Goal: Task Accomplishment & Management: Complete application form

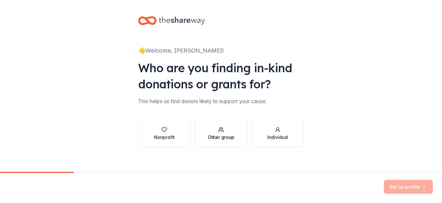
click at [237, 134] on button "Other group" at bounding box center [221, 134] width 52 height 28
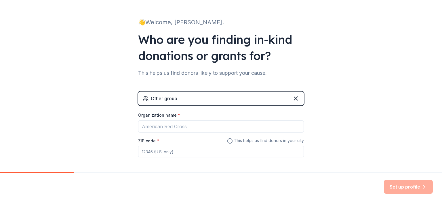
scroll to position [53, 0]
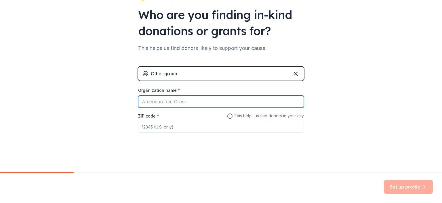
click at [179, 103] on input "Organization name *" at bounding box center [221, 101] width 166 height 12
type input "Middle School Match Up Orlando"
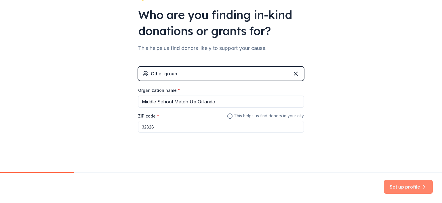
type input "32828"
click at [397, 188] on button "Set up profile" at bounding box center [408, 186] width 49 height 14
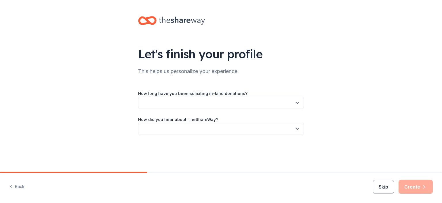
click at [271, 103] on button "button" at bounding box center [221, 103] width 166 height 12
click at [205, 120] on div "This is my first time!" at bounding box center [221, 118] width 163 height 12
click at [195, 130] on button "button" at bounding box center [221, 128] width 166 height 12
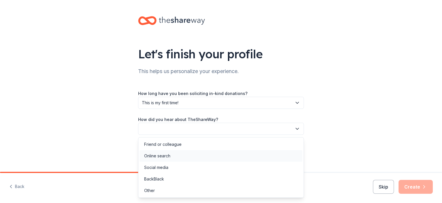
click at [162, 158] on div "Online search" at bounding box center [157, 155] width 26 height 7
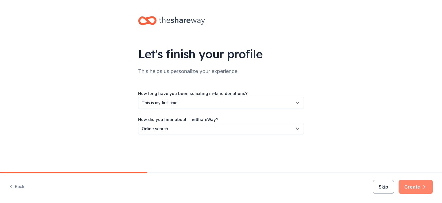
click at [414, 184] on button "Create" at bounding box center [416, 186] width 34 height 14
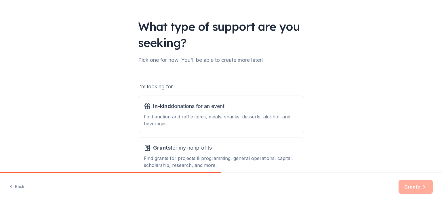
scroll to position [61, 0]
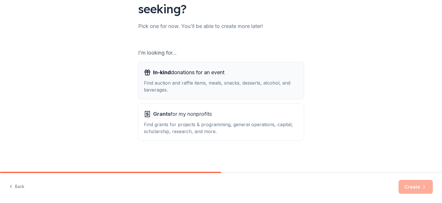
click at [246, 83] on div "Find auction and raffle items, meals, snacks, desserts, alcohol, and beverages." at bounding box center [221, 86] width 154 height 14
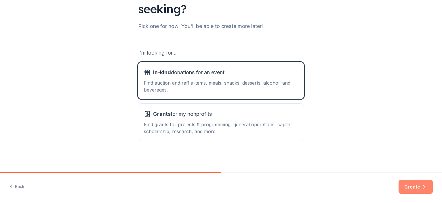
click at [406, 187] on button "Create" at bounding box center [416, 186] width 34 height 14
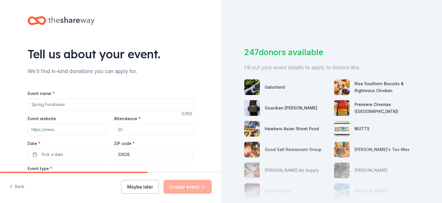
click at [84, 107] on input "Event name *" at bounding box center [111, 105] width 166 height 12
type input "Middle School Match Up Orlando Baseball Tournament"
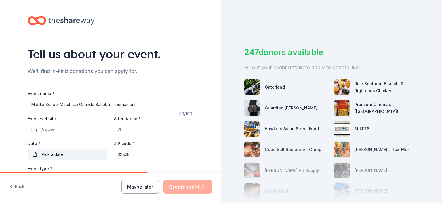
click at [45, 158] on button "Pick a date" at bounding box center [68, 154] width 80 height 12
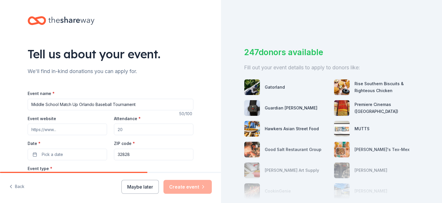
click at [54, 125] on input "Event website" at bounding box center [68, 129] width 80 height 12
paste input "https://www.middleschoolmatchup.com/orlando-baseball/"
type input "https://www.middleschoolmatchup.com/orlando-baseball/"
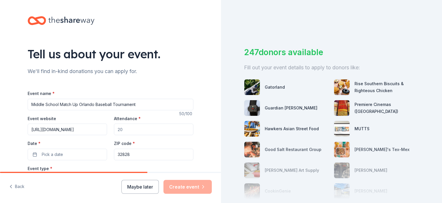
drag, startPoint x: 124, startPoint y: 130, endPoint x: 81, endPoint y: 146, distance: 45.6
click at [81, 146] on div "Event website https://www.middleschoolmatchup.com/orlando-baseball/ Attendance …" at bounding box center [111, 137] width 166 height 45
type input "500"
click at [32, 152] on button "Pick a date" at bounding box center [68, 154] width 80 height 12
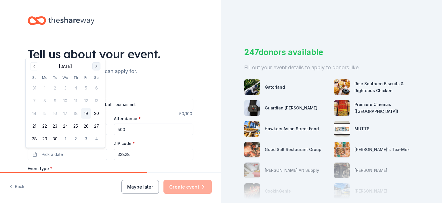
click at [94, 67] on button "Go to next month" at bounding box center [96, 66] width 8 height 8
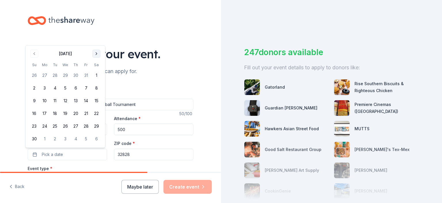
click at [96, 57] on button "Go to next month" at bounding box center [96, 54] width 8 height 8
click at [97, 100] on button "13" at bounding box center [96, 100] width 10 height 10
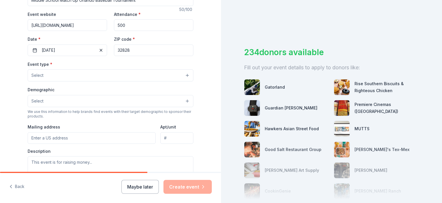
scroll to position [105, 0]
click at [184, 74] on button "Select" at bounding box center [111, 74] width 166 height 12
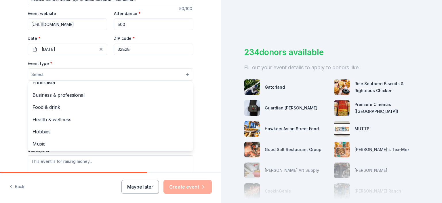
scroll to position [19, 0]
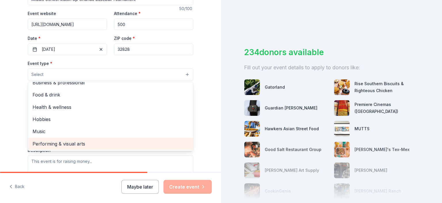
click at [75, 145] on span "Performing & visual arts" at bounding box center [111, 143] width 156 height 7
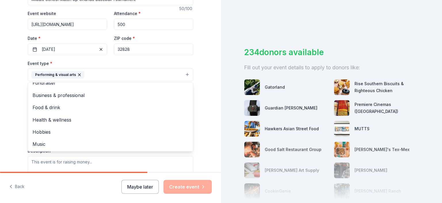
scroll to position [0, 0]
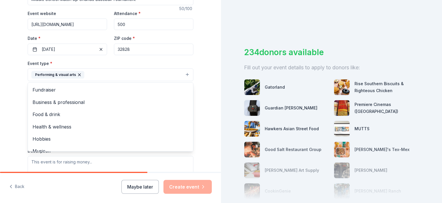
click at [203, 97] on div "Tell us about your event. We'll find in-kind donations you can apply for. Event…" at bounding box center [110, 87] width 221 height 384
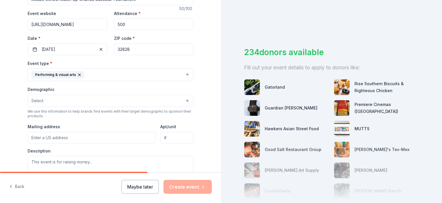
click at [181, 101] on button "Select" at bounding box center [111, 100] width 166 height 12
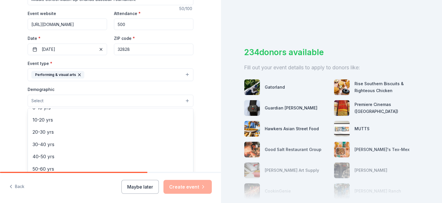
scroll to position [58, 0]
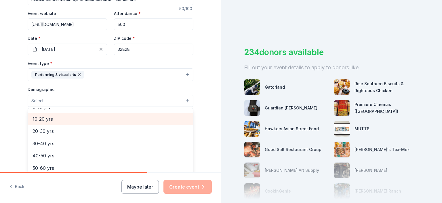
click at [35, 118] on span "10-20 yrs" at bounding box center [111, 118] width 156 height 7
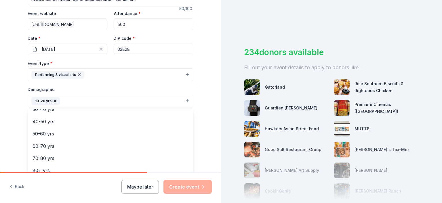
scroll to position [0, 0]
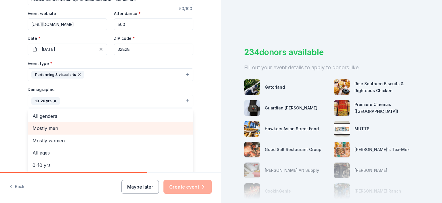
click at [56, 128] on span "Mostly men" at bounding box center [111, 127] width 156 height 7
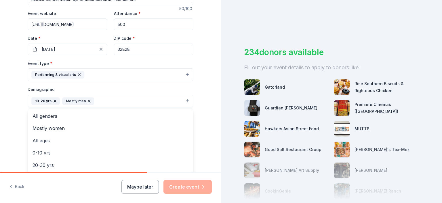
click at [211, 114] on div "Tell us about your event. We'll find in-kind donations you can apply for. Event…" at bounding box center [110, 87] width 221 height 385
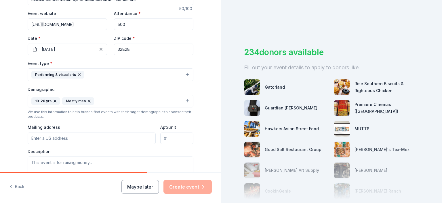
click at [102, 138] on input "Mailing address" at bounding box center [92, 138] width 128 height 12
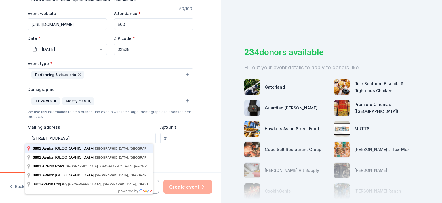
type input "3801 Avalon Park East Boulevard, Orlando, FL, 32828"
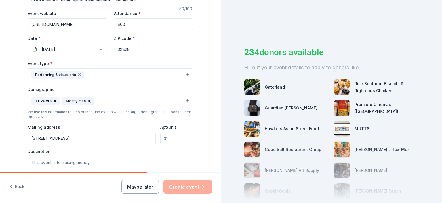
click at [163, 139] on input "Apt/unit" at bounding box center [176, 138] width 33 height 12
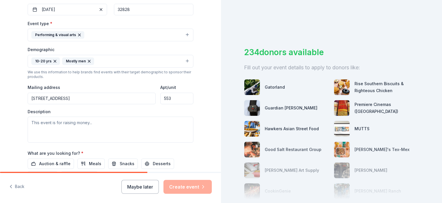
scroll to position [151, 0]
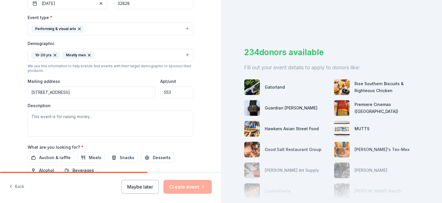
type input "553"
click at [154, 128] on textarea at bounding box center [111, 123] width 166 height 26
click at [88, 121] on textarea at bounding box center [111, 123] width 166 height 26
paste textarea "MSM Orlando Mission Statement Middle School Matchup Orlando is dedicated to bri…"
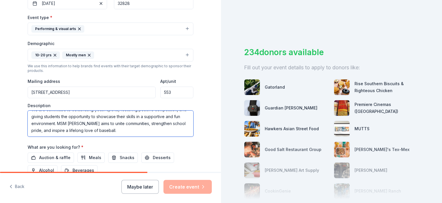
scroll to position [0, 0]
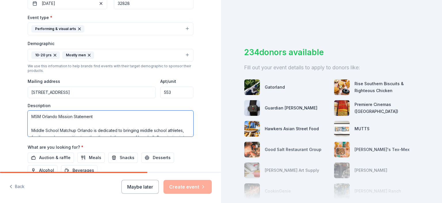
click at [120, 115] on textarea "MSM Orlando Mission Statement Middle School Matchup Orlando is dedicated to bri…" at bounding box center [111, 123] width 166 height 26
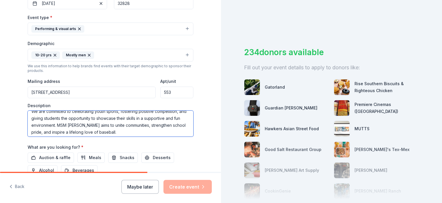
scroll to position [97, 0]
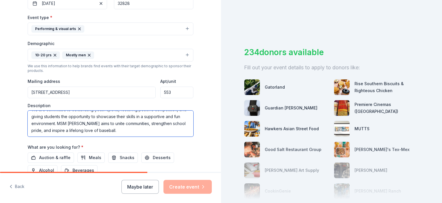
click at [141, 130] on textarea "MSM Orlando Mission Statement Middle School Matchup Orlando is dedicated to bri…" at bounding box center [111, 123] width 166 height 26
type textarea "MSM Orlando Mission Statement Middle School Matchup Orlando is dedicated to bri…"
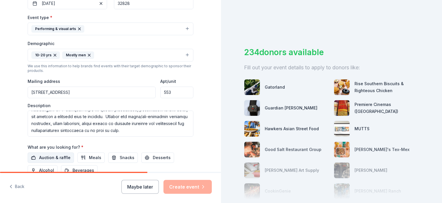
click at [50, 156] on span "Auction & raffle" at bounding box center [54, 157] width 31 height 7
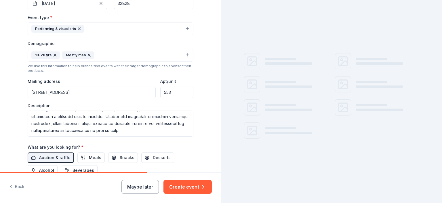
click at [127, 150] on div "What are you looking for? * Auction & raffle Meals Snacks Desserts Alcohol Beve…" at bounding box center [111, 159] width 166 height 32
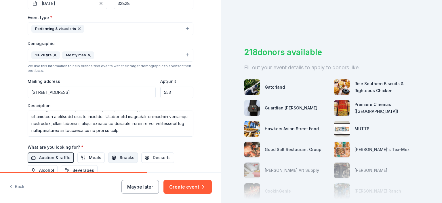
click at [124, 156] on span "Snacks" at bounding box center [127, 157] width 15 height 7
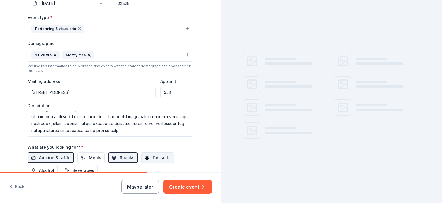
click at [145, 155] on button "Desserts" at bounding box center [157, 157] width 33 height 10
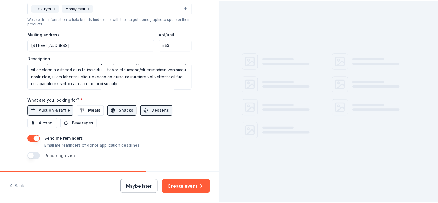
scroll to position [199, 0]
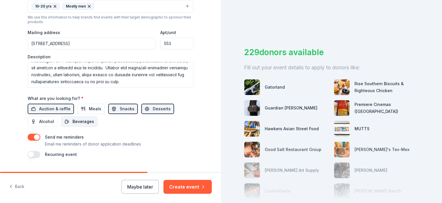
click at [89, 123] on span "Beverages" at bounding box center [84, 121] width 22 height 7
click at [196, 187] on button "Create event" at bounding box center [188, 186] width 48 height 14
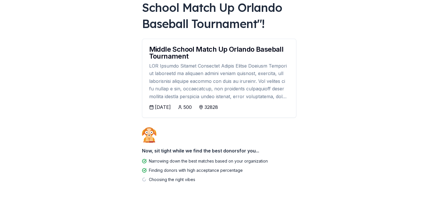
scroll to position [71, 0]
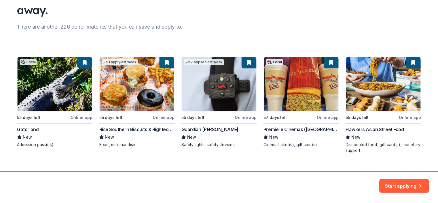
scroll to position [71, 0]
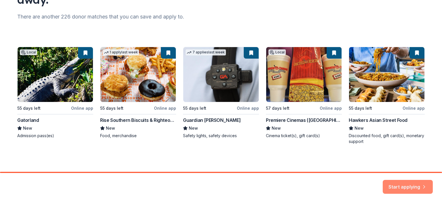
click at [405, 184] on button "Start applying" at bounding box center [408, 183] width 50 height 14
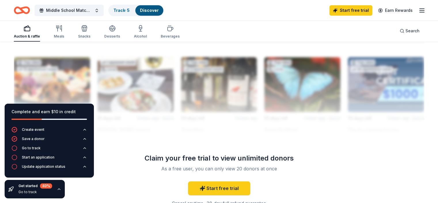
scroll to position [514, 0]
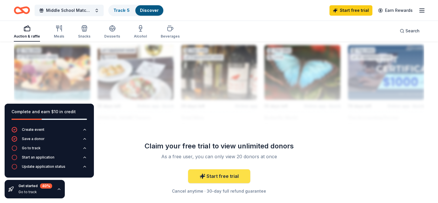
click at [220, 178] on link "Start free trial" at bounding box center [219, 176] width 62 height 14
click at [228, 176] on link "Start free trial" at bounding box center [219, 176] width 62 height 14
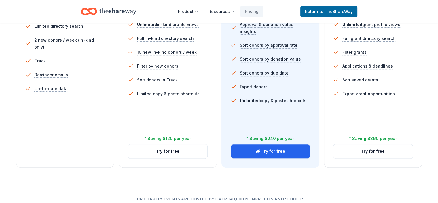
scroll to position [245, 0]
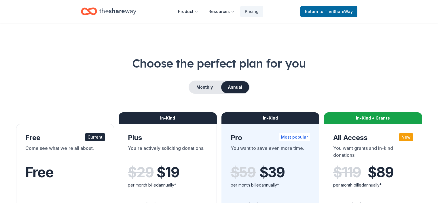
scroll to position [245, 0]
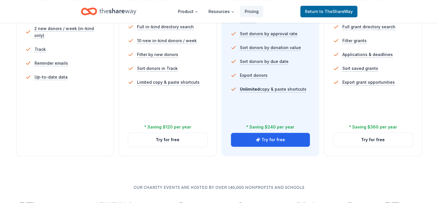
scroll to position [0, 0]
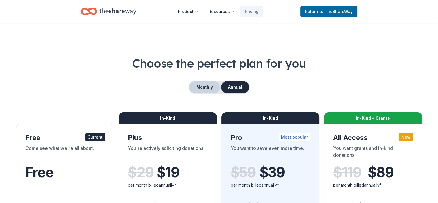
click at [202, 85] on button "Monthly" at bounding box center [204, 87] width 31 height 12
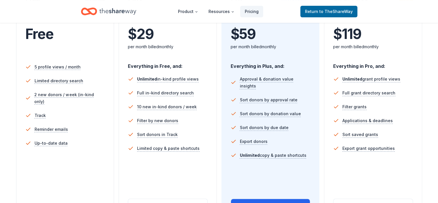
scroll to position [146, 0]
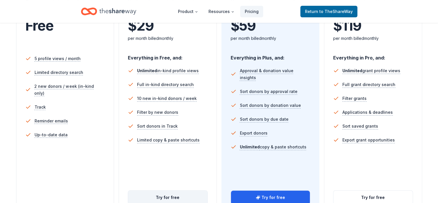
click at [169, 190] on button "Try for free" at bounding box center [167, 197] width 79 height 14
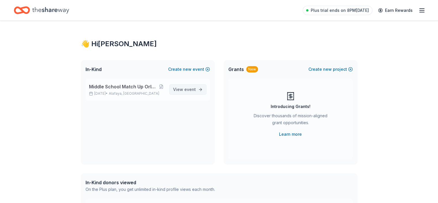
click at [188, 87] on span "event" at bounding box center [190, 89] width 12 height 5
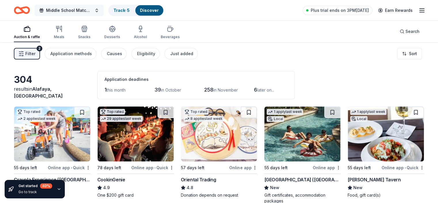
click at [104, 7] on button "Middle School Match Up Orlando Baseball Tournament" at bounding box center [69, 11] width 69 height 12
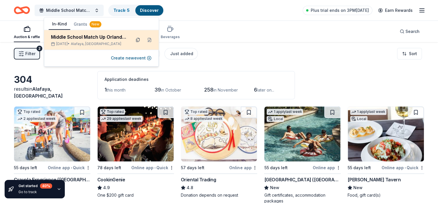
click at [139, 40] on button at bounding box center [137, 39] width 9 height 9
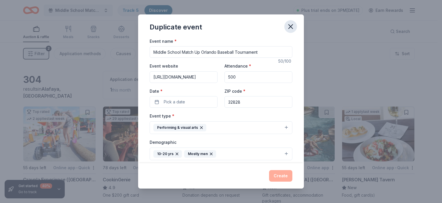
click at [290, 27] on icon "button" at bounding box center [291, 26] width 8 height 8
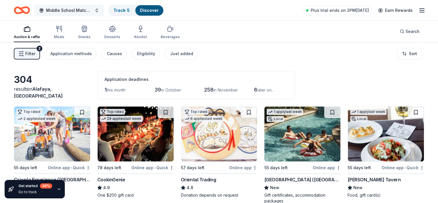
click at [89, 10] on span "Middle School Match Up Orlando Baseball Tournament" at bounding box center [69, 10] width 46 height 7
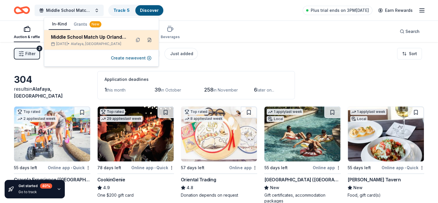
click at [150, 40] on button at bounding box center [149, 39] width 9 height 9
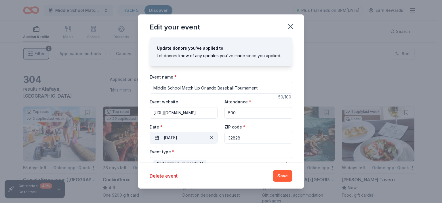
drag, startPoint x: 242, startPoint y: 139, endPoint x: 195, endPoint y: 136, distance: 46.4
click at [195, 136] on div "Event website https://www.middleschoolmatchup.com/orlando-baseball/ Attendance …" at bounding box center [221, 120] width 143 height 45
type input "34715"
click at [281, 175] on button "Save" at bounding box center [283, 176] width 20 height 12
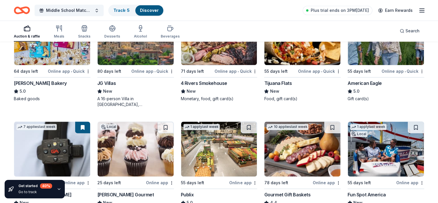
scroll to position [819, 0]
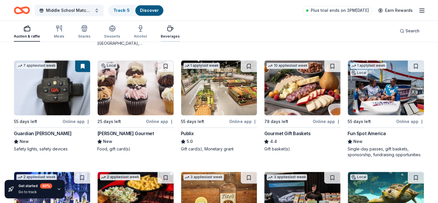
click at [178, 37] on div "Beverages" at bounding box center [170, 36] width 19 height 5
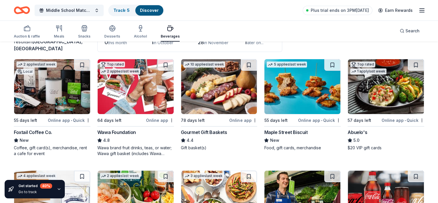
scroll to position [50, 0]
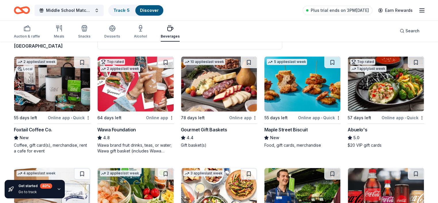
click at [54, 95] on img at bounding box center [52, 83] width 76 height 55
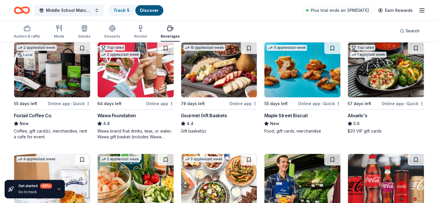
scroll to position [61, 0]
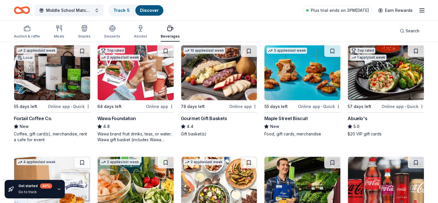
click at [307, 57] on img at bounding box center [302, 72] width 76 height 55
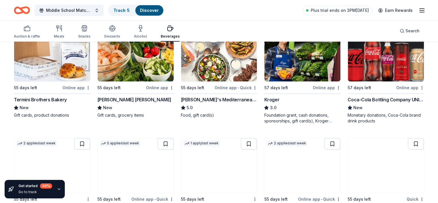
scroll to position [200, 0]
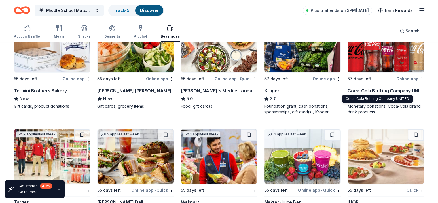
click at [385, 92] on div "Coca-Cola Bottling Company UNITED" at bounding box center [386, 90] width 77 height 7
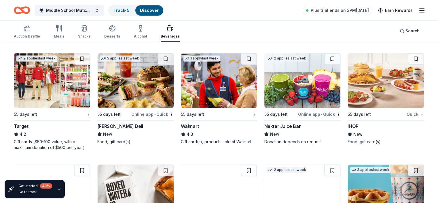
scroll to position [277, 0]
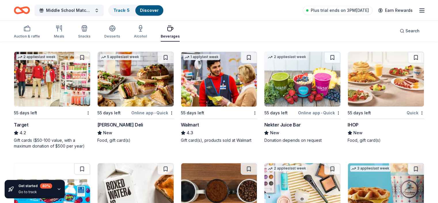
click at [55, 87] on img at bounding box center [52, 79] width 76 height 55
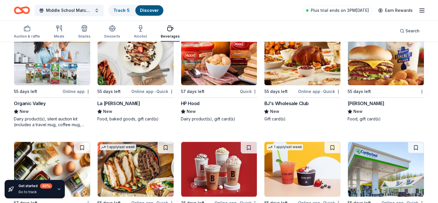
scroll to position [528, 0]
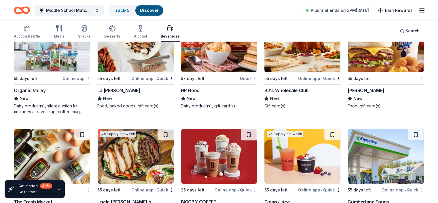
click at [297, 57] on img at bounding box center [302, 44] width 76 height 55
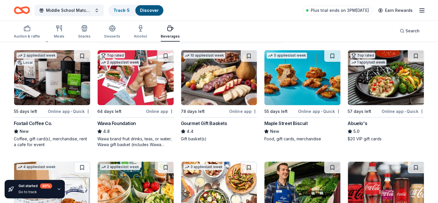
scroll to position [55, 0]
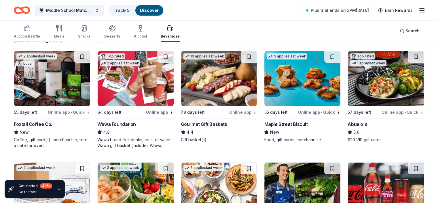
click at [226, 76] on img at bounding box center [219, 78] width 76 height 55
click at [120, 36] on div "Desserts" at bounding box center [112, 36] width 16 height 5
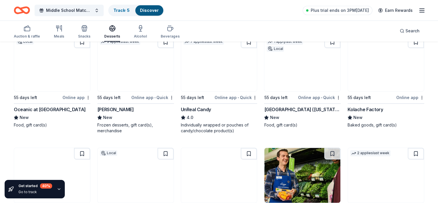
scroll to position [283, 0]
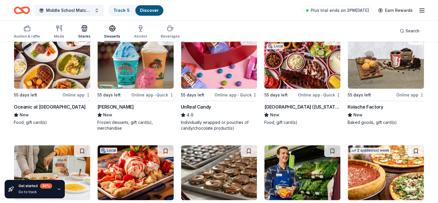
click at [90, 35] on div "Snacks" at bounding box center [84, 36] width 12 height 5
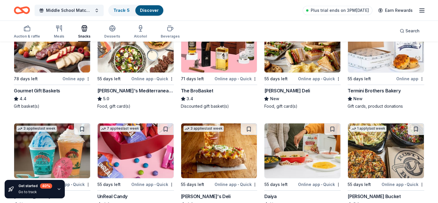
scroll to position [363, 0]
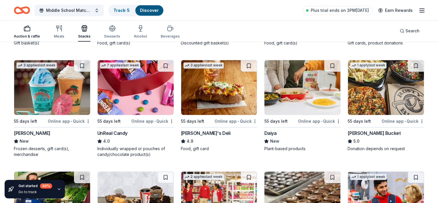
click at [30, 31] on rect "button" at bounding box center [27, 29] width 6 height 4
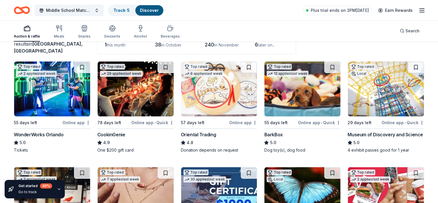
scroll to position [55, 0]
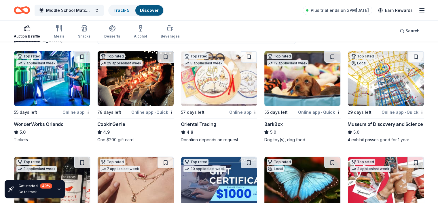
click at [400, 80] on img at bounding box center [386, 78] width 76 height 55
click at [71, 75] on img at bounding box center [52, 78] width 76 height 55
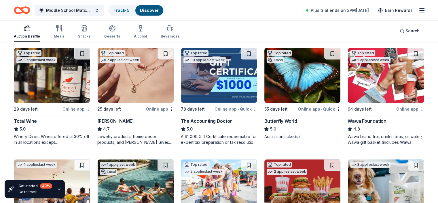
scroll to position [160, 0]
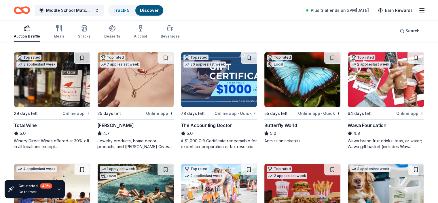
click at [135, 79] on img at bounding box center [136, 79] width 76 height 55
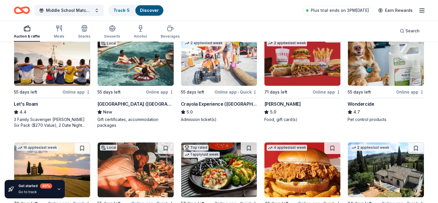
scroll to position [286, 0]
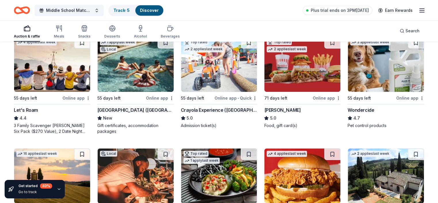
click at [132, 60] on img at bounding box center [136, 64] width 76 height 55
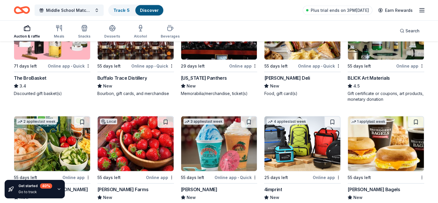
scroll to position [1257, 0]
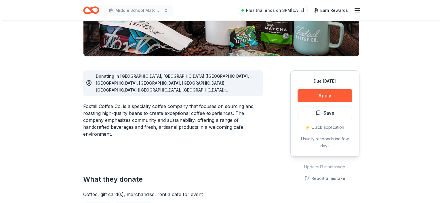
scroll to position [120, 0]
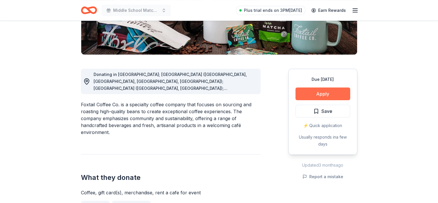
click at [319, 93] on button "Apply" at bounding box center [323, 93] width 55 height 13
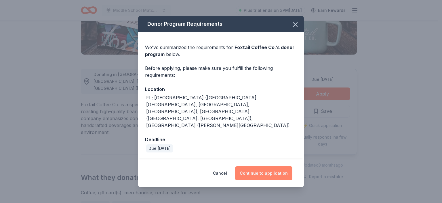
click at [252, 166] on button "Continue to application" at bounding box center [263, 173] width 57 height 14
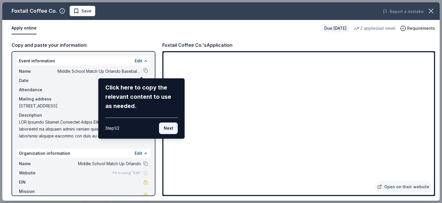
click at [169, 128] on button "Next" at bounding box center [168, 128] width 19 height 12
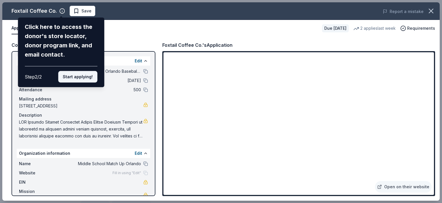
click at [88, 77] on button "Start applying!" at bounding box center [77, 77] width 39 height 12
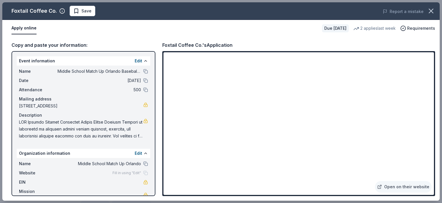
drag, startPoint x: 152, startPoint y: 101, endPoint x: 153, endPoint y: 122, distance: 20.2
click at [153, 122] on div "Foxtail Coffee Co. Save Report a mistake Apply online Due in 55 days 2 applies …" at bounding box center [221, 101] width 438 height 198
drag, startPoint x: 432, startPoint y: 87, endPoint x: 438, endPoint y: 107, distance: 20.3
click at [438, 107] on div "Foxtail Coffee Co. Save Report a mistake Apply online Due in 55 days 2 applies …" at bounding box center [221, 101] width 438 height 198
drag, startPoint x: 432, startPoint y: 92, endPoint x: 430, endPoint y: 118, distance: 26.0
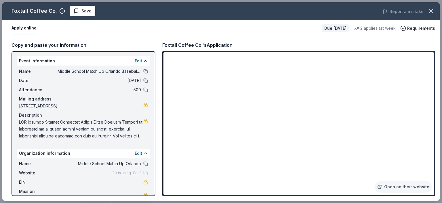
click at [430, 118] on div "Foxtail Coffee Co. Save Report a mistake Apply online Due in 55 days 2 applies …" at bounding box center [221, 101] width 438 height 198
click at [244, 177] on div "Foxtail Coffee Co. Save Report a mistake Apply online Due in 55 days 2 applies …" at bounding box center [221, 101] width 438 height 198
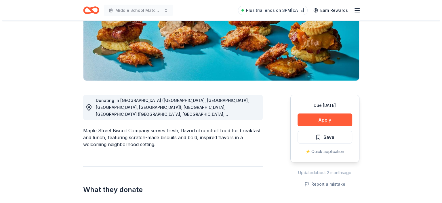
scroll to position [98, 0]
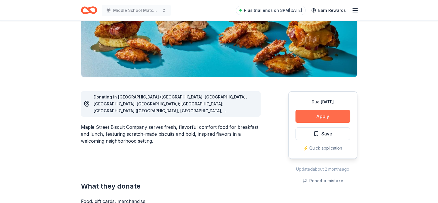
click at [323, 113] on button "Apply" at bounding box center [323, 116] width 55 height 13
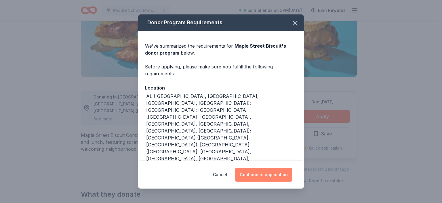
click at [267, 177] on button "Continue to application" at bounding box center [263, 174] width 57 height 14
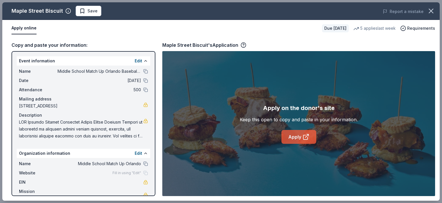
click at [307, 138] on icon at bounding box center [306, 136] width 7 height 7
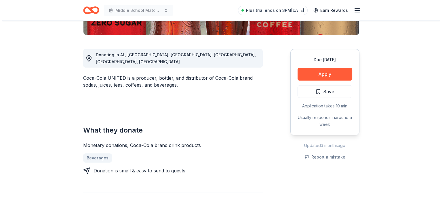
scroll to position [142, 0]
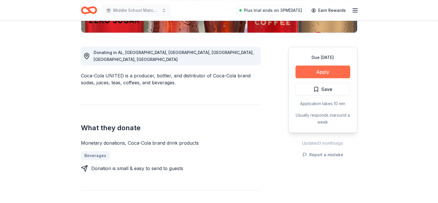
click at [320, 69] on button "Apply" at bounding box center [323, 71] width 55 height 13
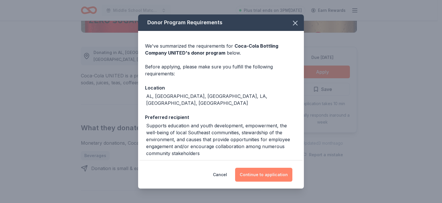
click at [265, 173] on button "Continue to application" at bounding box center [263, 174] width 57 height 14
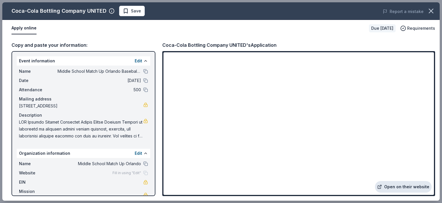
click at [424, 188] on link "Open on their website" at bounding box center [403, 187] width 57 height 12
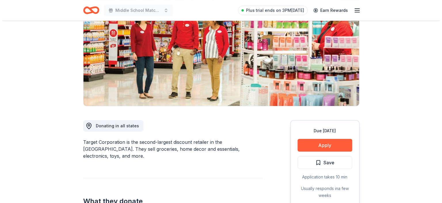
scroll to position [70, 0]
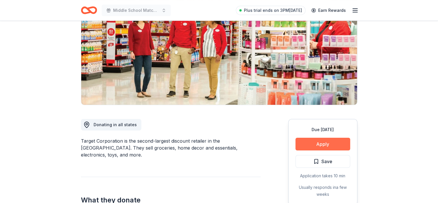
click at [318, 142] on button "Apply" at bounding box center [323, 143] width 55 height 13
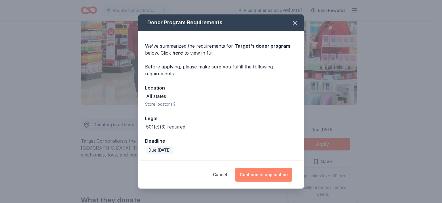
click at [256, 175] on button "Continue to application" at bounding box center [263, 174] width 57 height 14
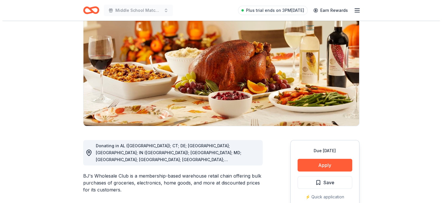
scroll to position [58, 0]
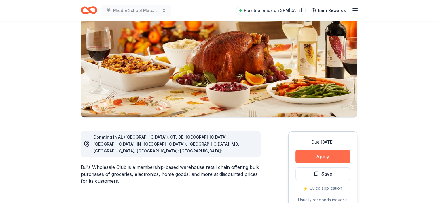
click at [312, 157] on button "Apply" at bounding box center [323, 156] width 55 height 13
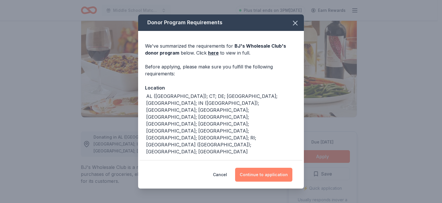
click at [285, 167] on button "Continue to application" at bounding box center [263, 174] width 57 height 14
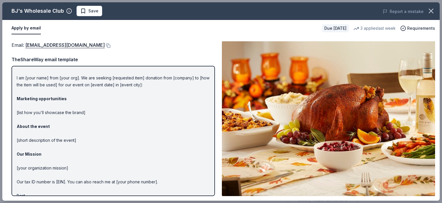
scroll to position [25, 0]
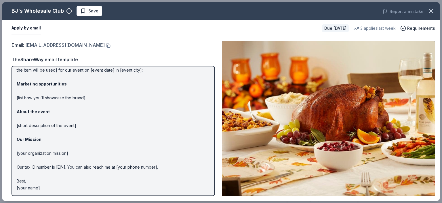
drag, startPoint x: 73, startPoint y: 46, endPoint x: 36, endPoint y: 47, distance: 37.2
click at [36, 47] on div "Email : community@bjs.com" at bounding box center [114, 44] width 204 height 7
drag, startPoint x: 25, startPoint y: 45, endPoint x: 50, endPoint y: 43, distance: 25.1
click at [50, 43] on span "Email : community@bjs.com" at bounding box center [58, 45] width 93 height 6
click at [50, 43] on link "community@bjs.com" at bounding box center [65, 44] width 80 height 7
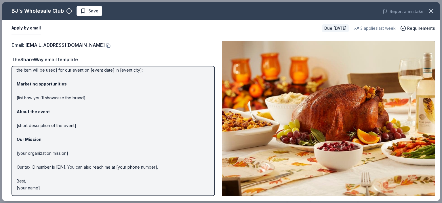
drag, startPoint x: 42, startPoint y: 188, endPoint x: 17, endPoint y: 125, distance: 67.1
click at [17, 125] on p "Hi [name/there], I am [your name] from [your org]. We are seeking [requested it…" at bounding box center [113, 118] width 193 height 145
click at [17, 132] on p "Hi [name/there], I am [your name] from [your org]. We are seeking [requested it…" at bounding box center [113, 118] width 193 height 145
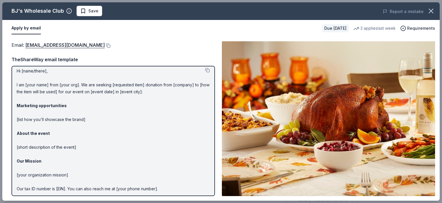
scroll to position [0, 0]
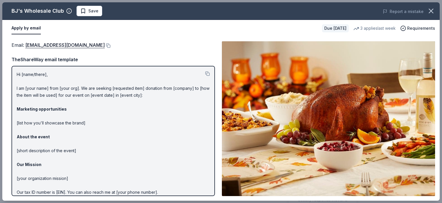
drag, startPoint x: 16, startPoint y: 87, endPoint x: 27, endPoint y: 105, distance: 20.7
click at [27, 105] on div "Hi [name/there], I am [your name] from [your org]. We are seeking [requested it…" at bounding box center [114, 131] width 204 height 130
click at [45, 113] on p "Hi [name/there], I am [your name] from [your org]. We are seeking [requested it…" at bounding box center [113, 143] width 193 height 145
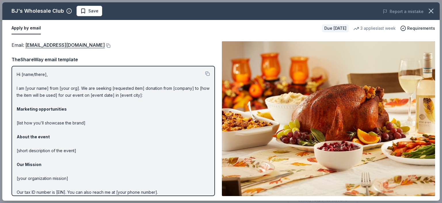
click at [45, 113] on p "Hi [name/there], I am [your name] from [your org]. We are seeking [requested it…" at bounding box center [113, 143] width 193 height 145
drag, startPoint x: 45, startPoint y: 113, endPoint x: 193, endPoint y: 93, distance: 149.4
click at [193, 93] on p "Hi [name/there], I am [your name] from [your org]. We are seeking [requested it…" at bounding box center [113, 143] width 193 height 145
click at [205, 72] on button at bounding box center [207, 73] width 5 height 5
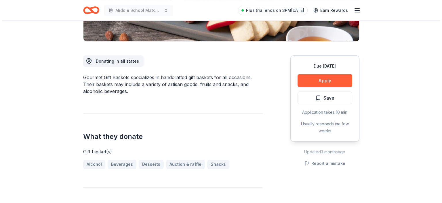
scroll to position [165, 0]
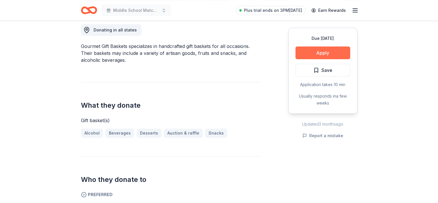
click at [306, 55] on button "Apply" at bounding box center [323, 52] width 55 height 13
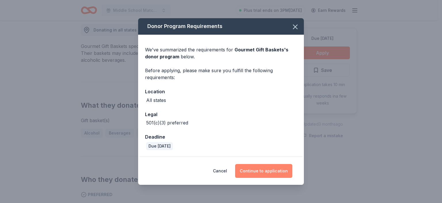
click at [270, 173] on button "Continue to application" at bounding box center [263, 171] width 57 height 14
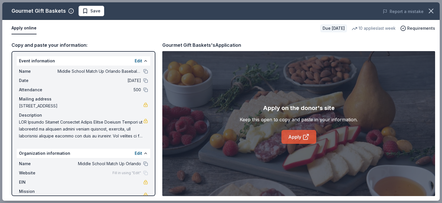
click at [300, 137] on link "Apply" at bounding box center [299, 137] width 35 height 14
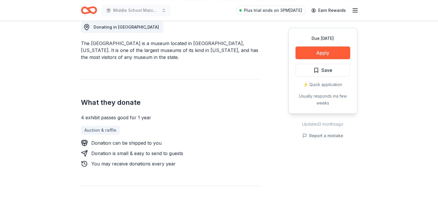
scroll to position [169, 0]
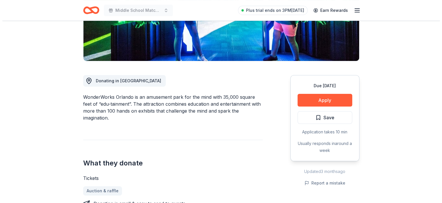
scroll to position [172, 0]
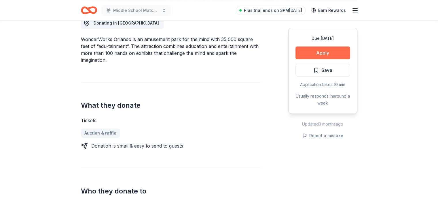
click at [310, 52] on button "Apply" at bounding box center [323, 52] width 55 height 13
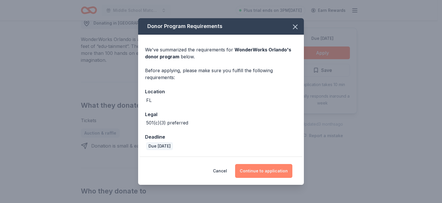
click at [256, 168] on button "Continue to application" at bounding box center [263, 171] width 57 height 14
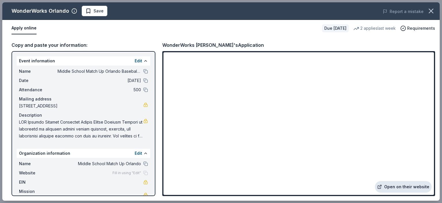
click at [389, 187] on link "Open on their website" at bounding box center [403, 187] width 57 height 12
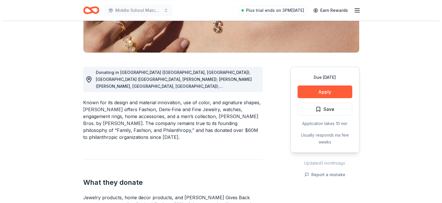
scroll to position [124, 0]
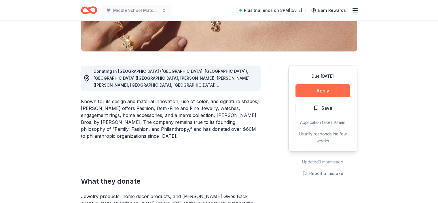
click at [305, 94] on button "Apply" at bounding box center [323, 90] width 55 height 13
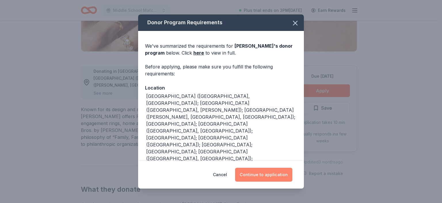
click at [280, 175] on button "Continue to application" at bounding box center [263, 174] width 57 height 14
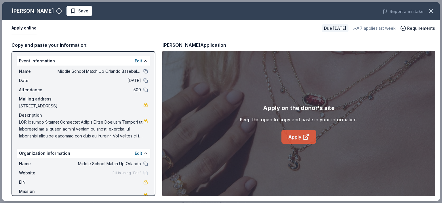
click at [296, 140] on link "Apply" at bounding box center [299, 137] width 35 height 14
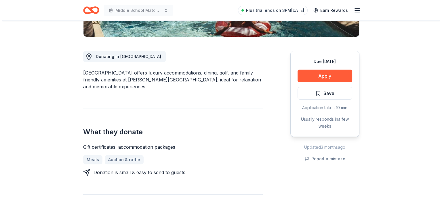
scroll to position [140, 0]
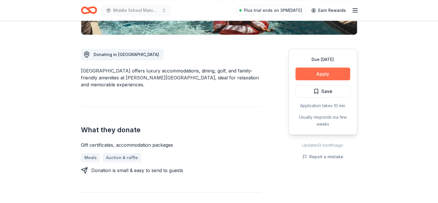
click at [317, 77] on button "Apply" at bounding box center [323, 73] width 55 height 13
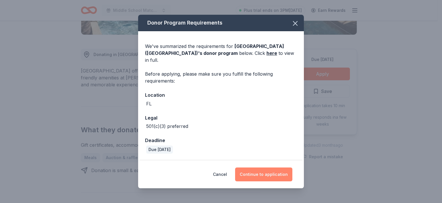
click at [261, 171] on button "Continue to application" at bounding box center [263, 174] width 57 height 14
